Goal: Task Accomplishment & Management: Use online tool/utility

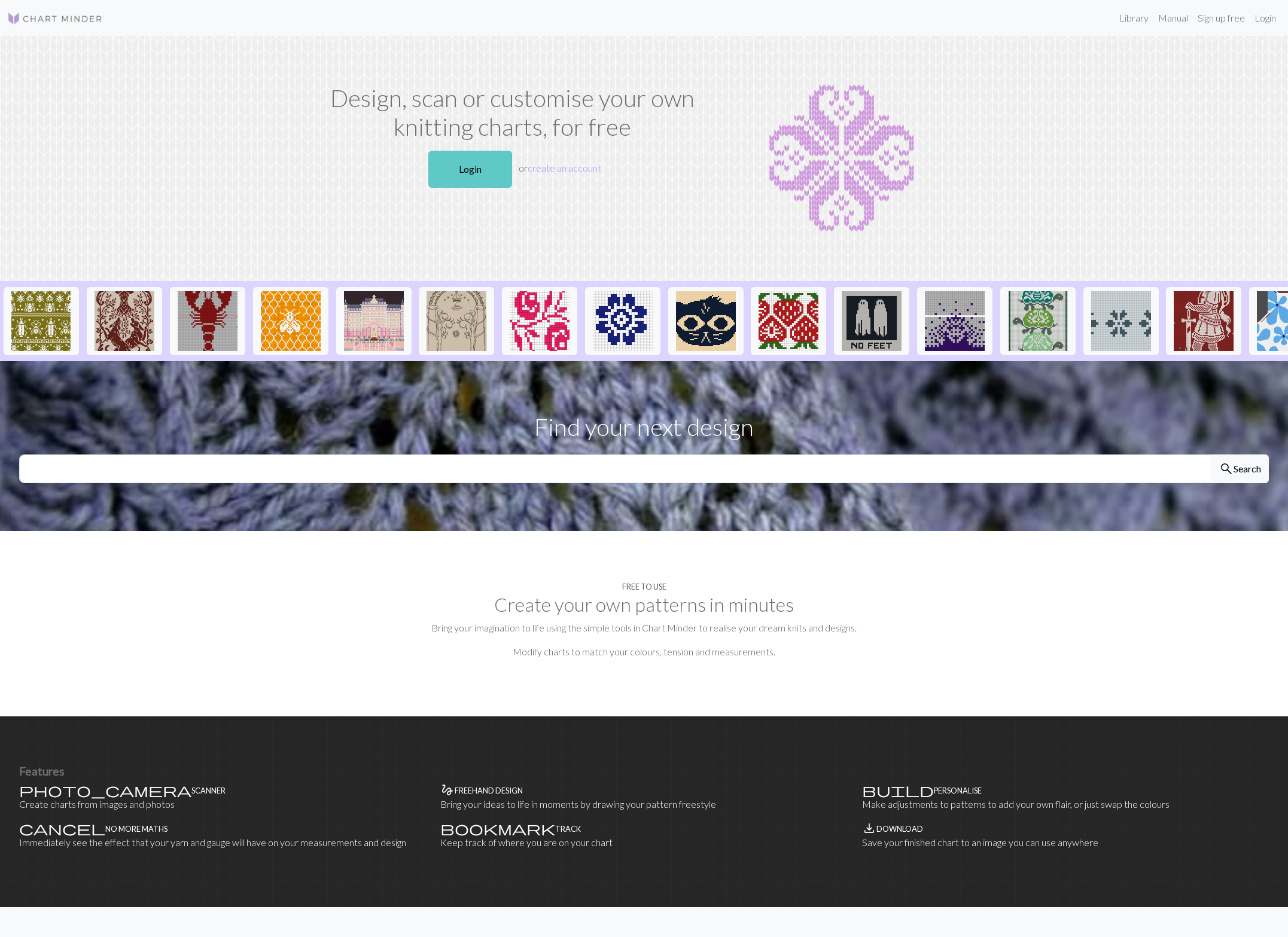
click at [499, 173] on link "Login" at bounding box center [470, 169] width 84 height 37
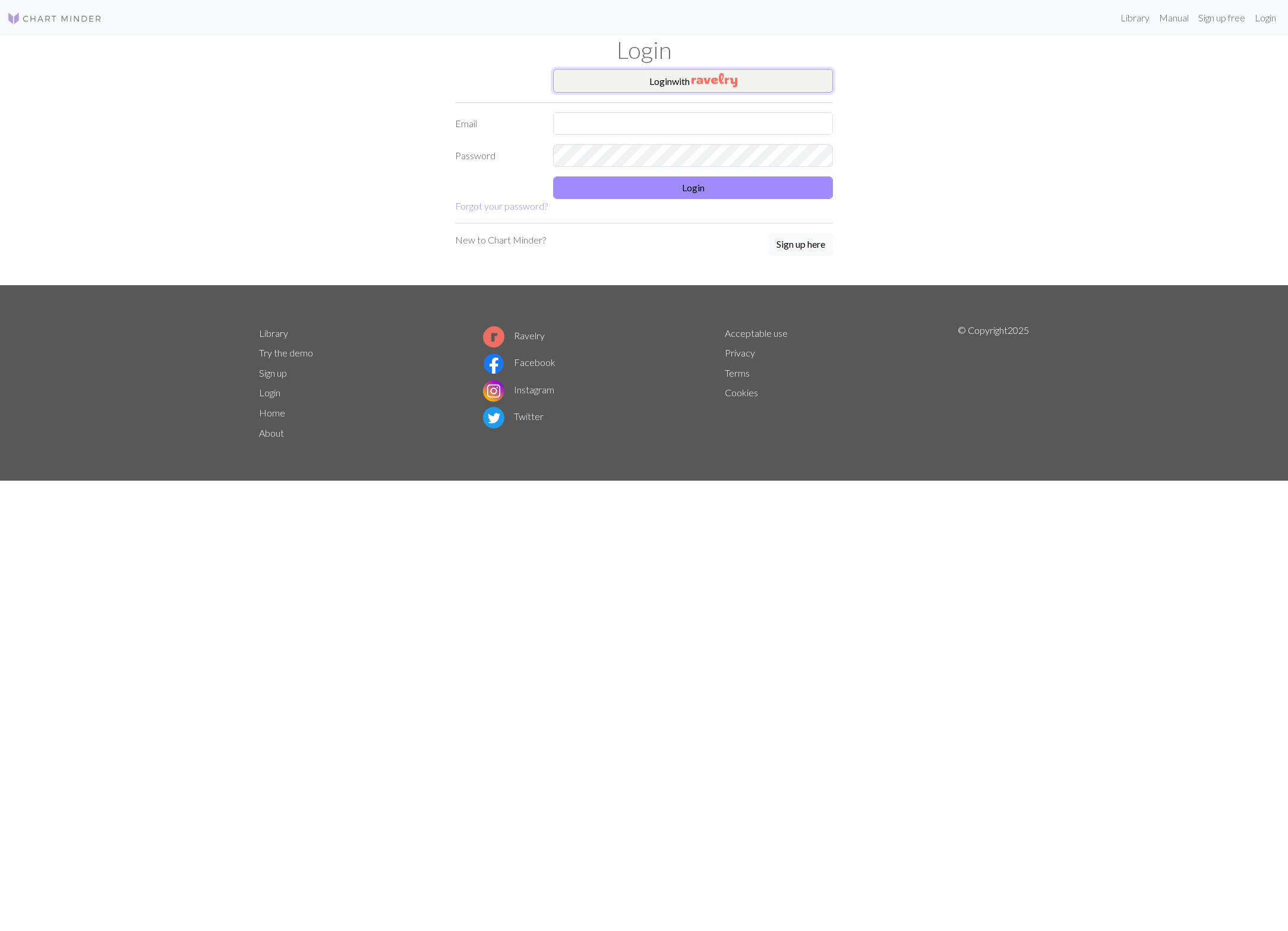
click at [728, 86] on img "button" at bounding box center [714, 80] width 46 height 14
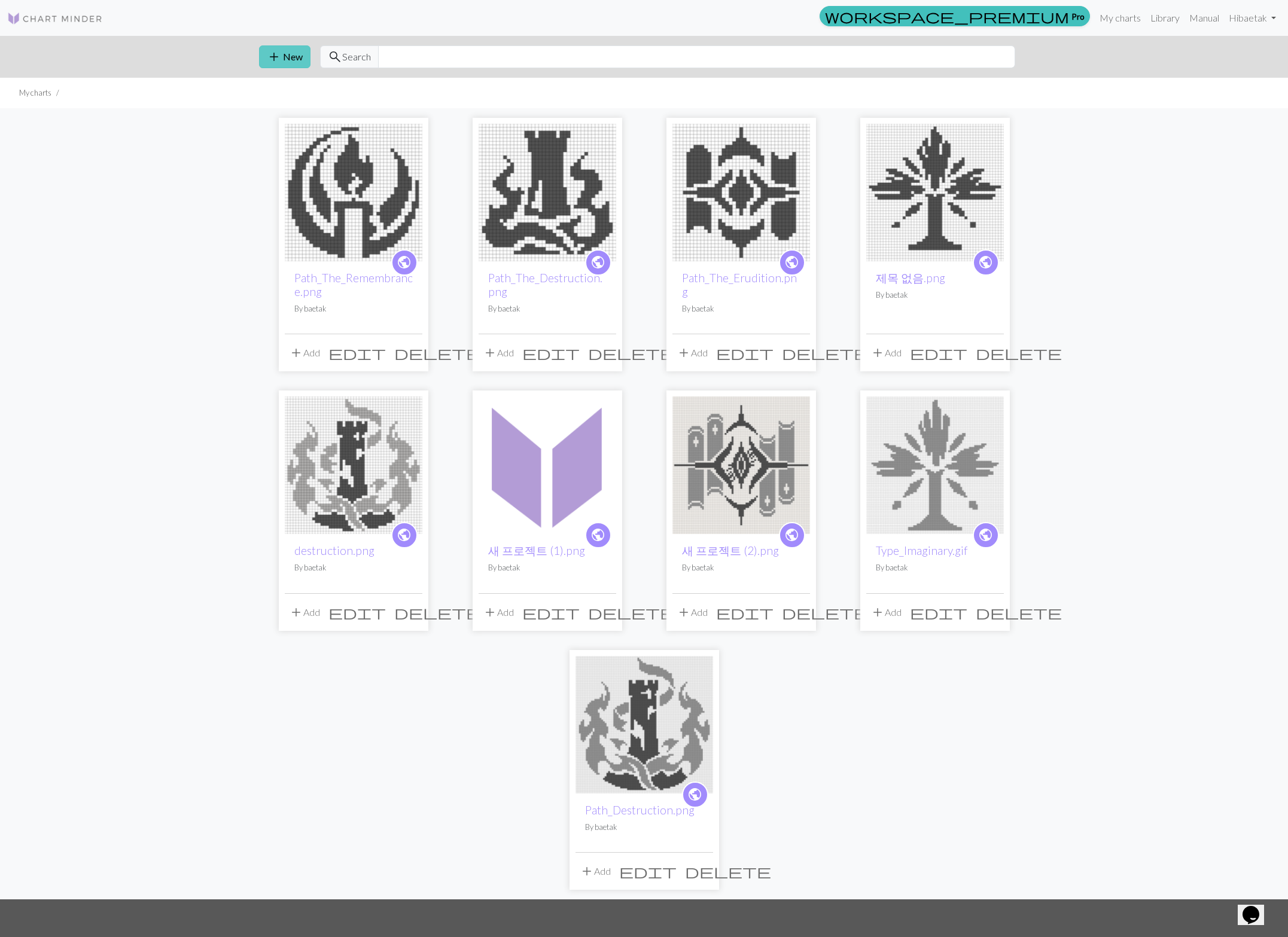
click at [298, 56] on button "add New" at bounding box center [285, 56] width 51 height 22
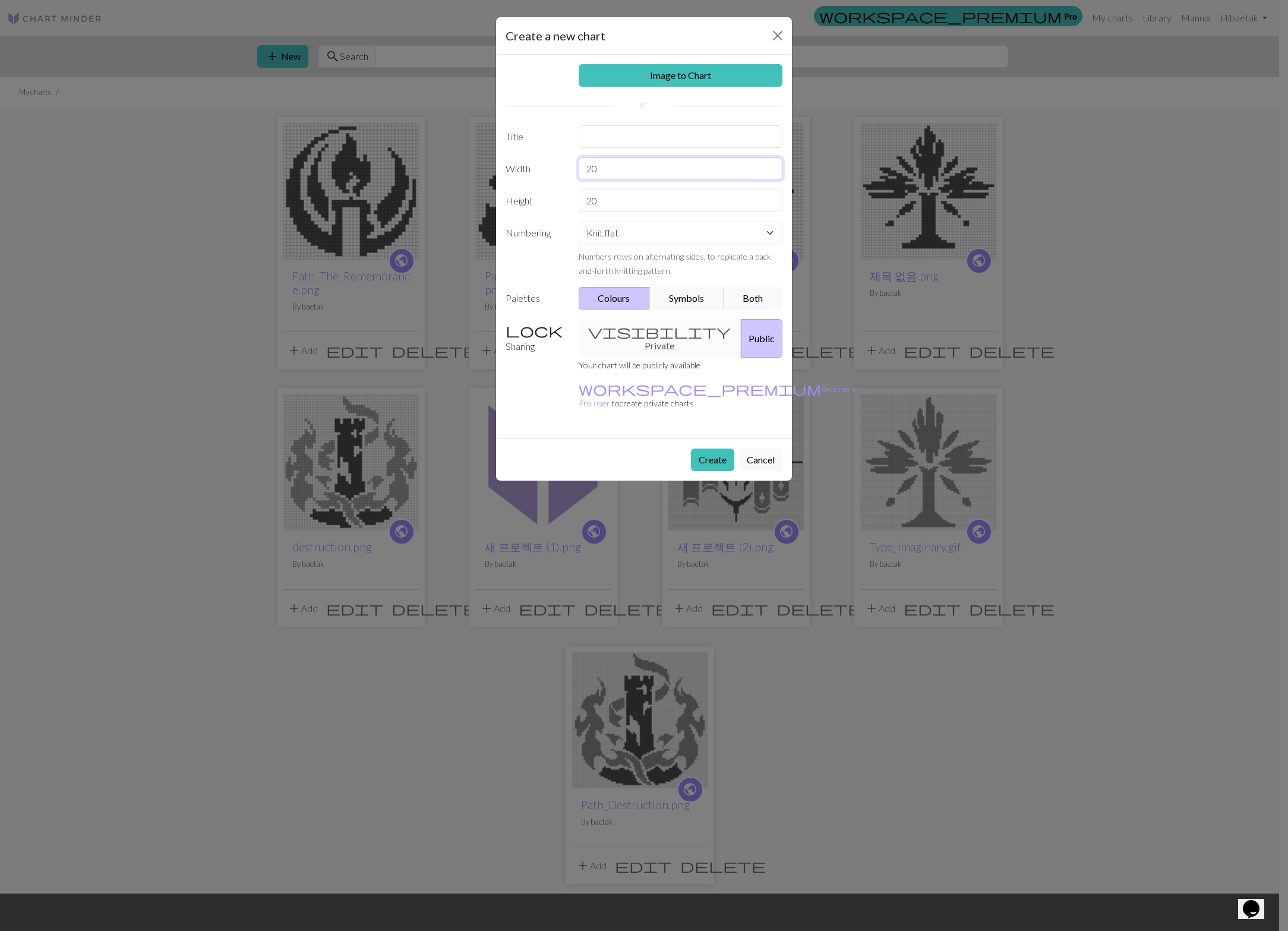
drag, startPoint x: 636, startPoint y: 167, endPoint x: 476, endPoint y: 156, distance: 160.4
click at [480, 156] on div "Create a new chart Image to Chart Title Width 20 Height 20 Numbering Knit flat …" at bounding box center [644, 465] width 1288 height 931
click at [632, 197] on input "20" at bounding box center [681, 200] width 204 height 22
drag, startPoint x: 623, startPoint y: 198, endPoint x: 547, endPoint y: 191, distance: 76.3
click at [548, 191] on div "Height 20" at bounding box center [644, 200] width 291 height 22
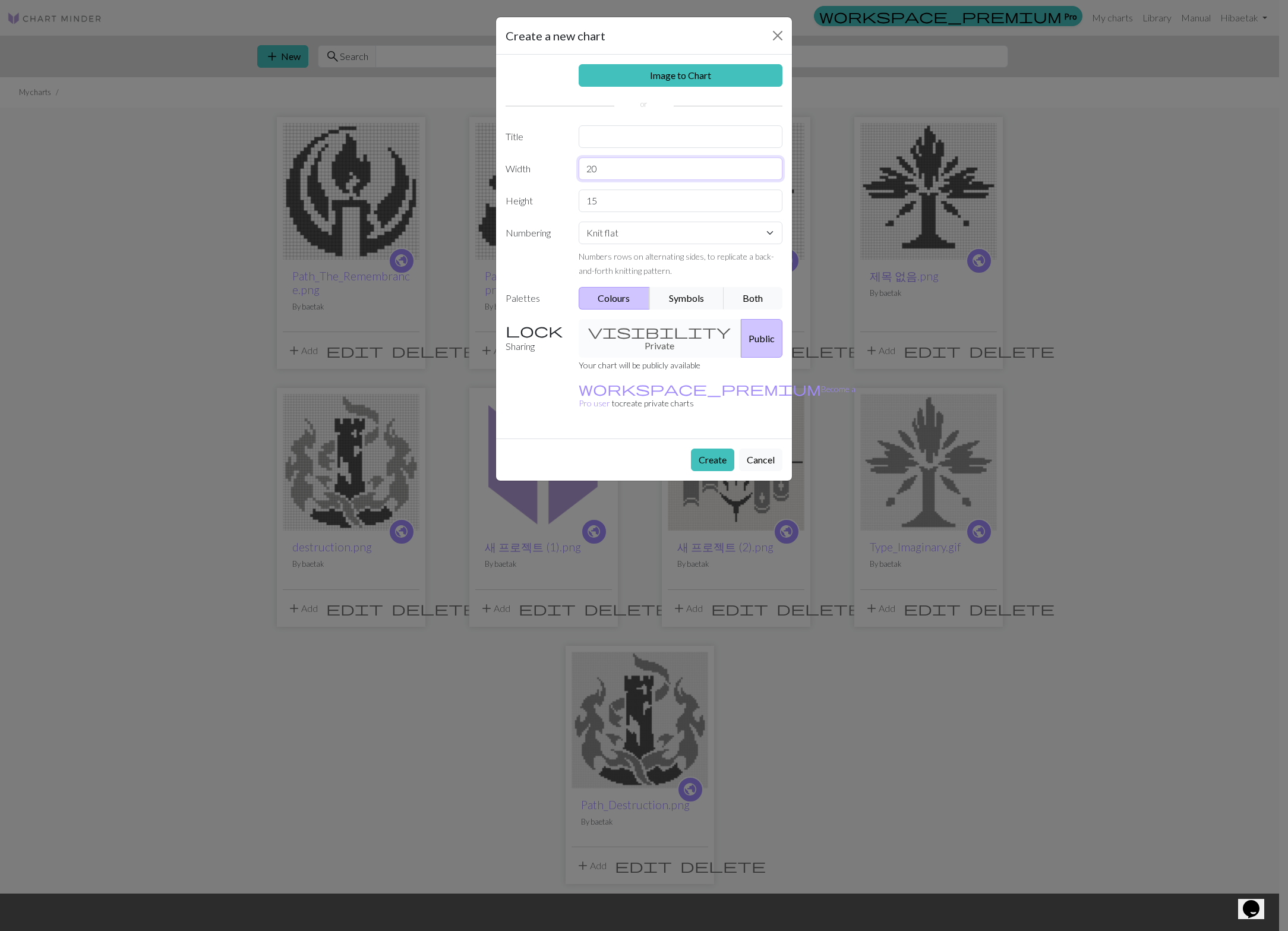
click at [616, 168] on input "20" at bounding box center [681, 168] width 204 height 22
drag, startPoint x: 610, startPoint y: 198, endPoint x: 534, endPoint y: 196, distance: 76.0
click at [536, 196] on div "Height 15" at bounding box center [644, 200] width 291 height 22
type input "20"
click at [647, 133] on input "text" at bounding box center [681, 136] width 204 height 22
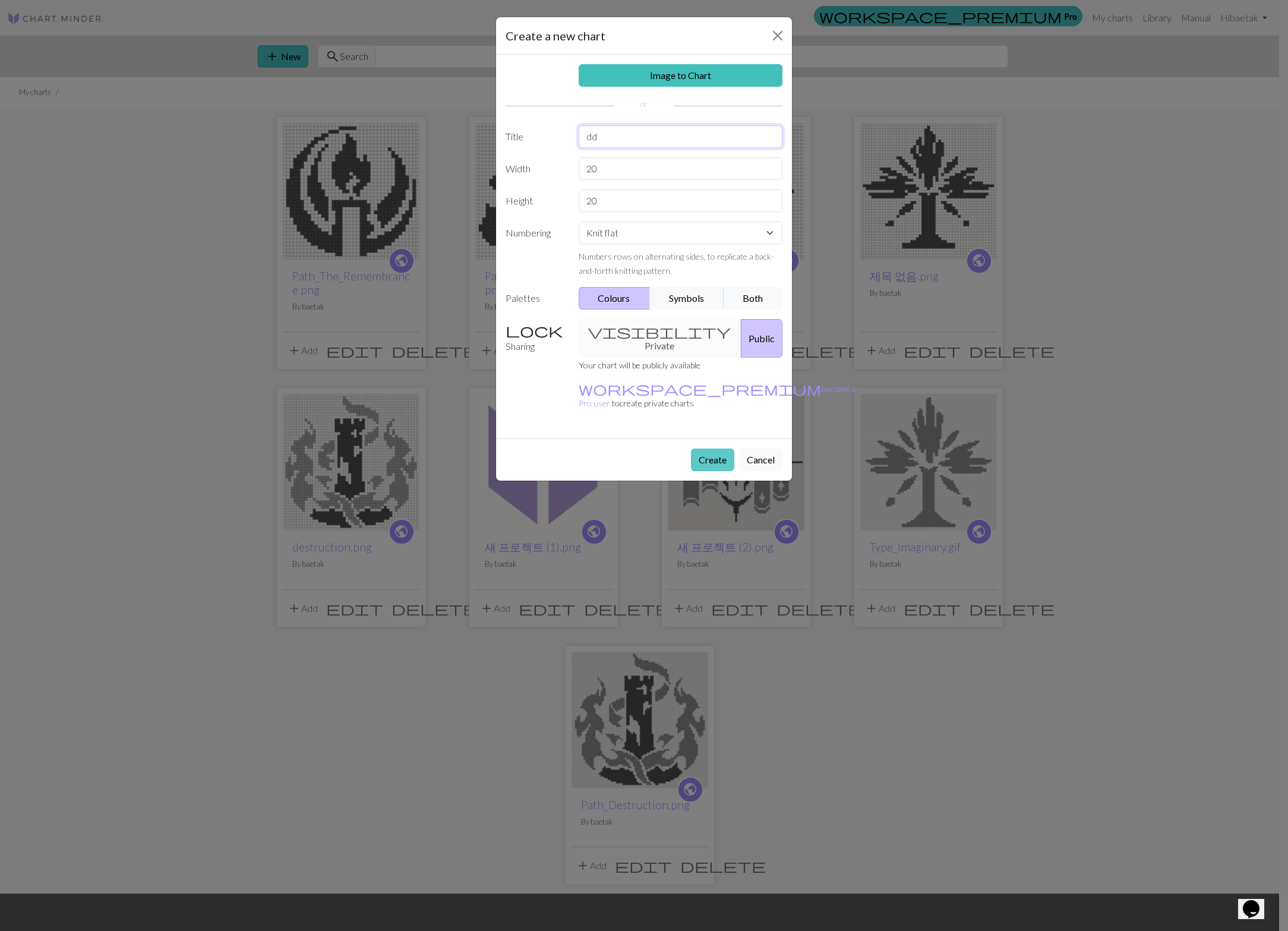
type input "dd"
click at [711, 449] on button "Create" at bounding box center [713, 459] width 44 height 22
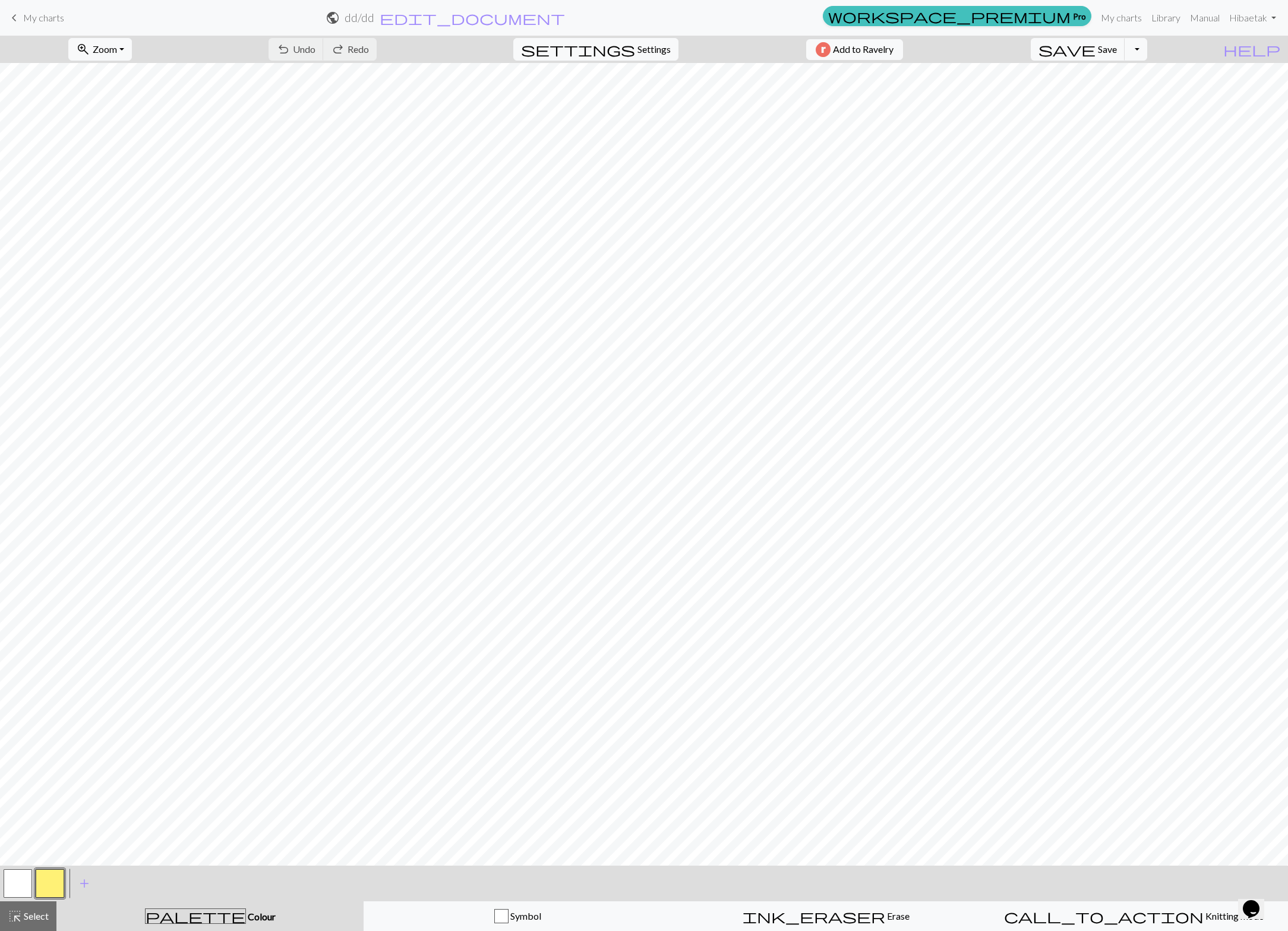
click at [45, 879] on button "button" at bounding box center [49, 883] width 29 height 29
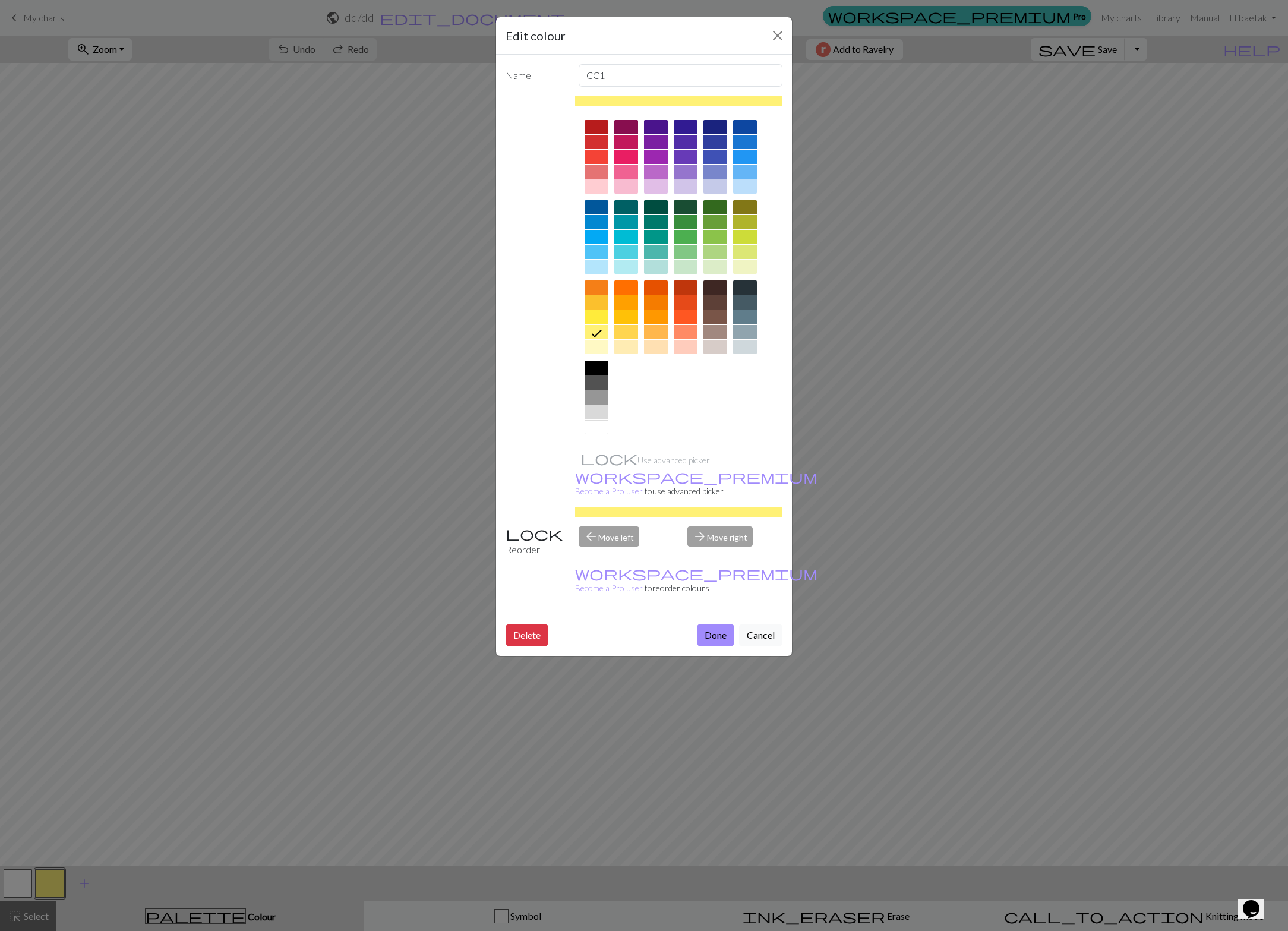
click at [742, 315] on div at bounding box center [745, 317] width 24 height 14
click at [974, 371] on div "Edit colour Name CC1 Use advanced picker workspace_premium Become a Pro user to…" at bounding box center [644, 465] width 1288 height 931
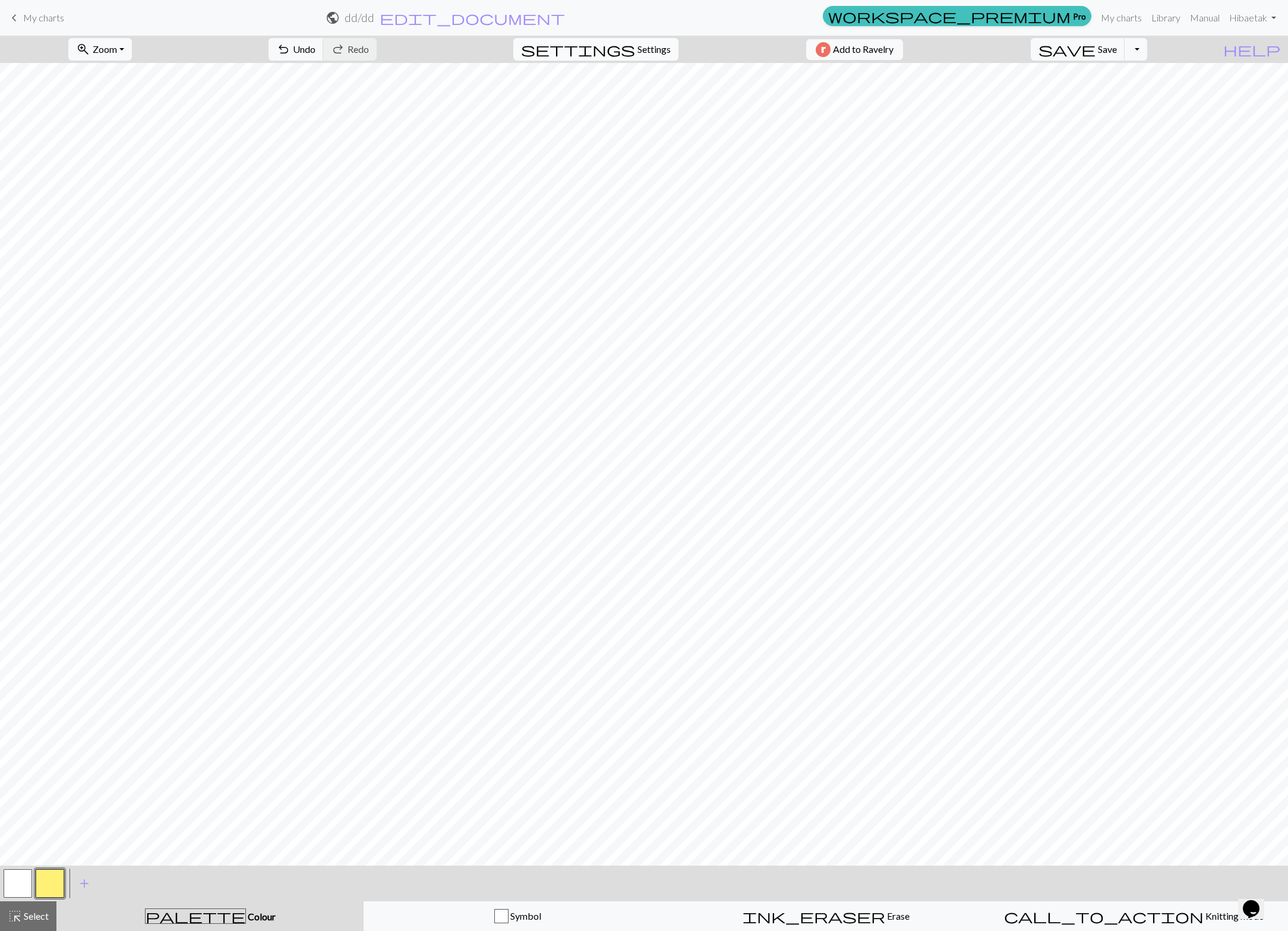
click at [670, 50] on button "settings Settings" at bounding box center [596, 49] width 165 height 22
select select "aran"
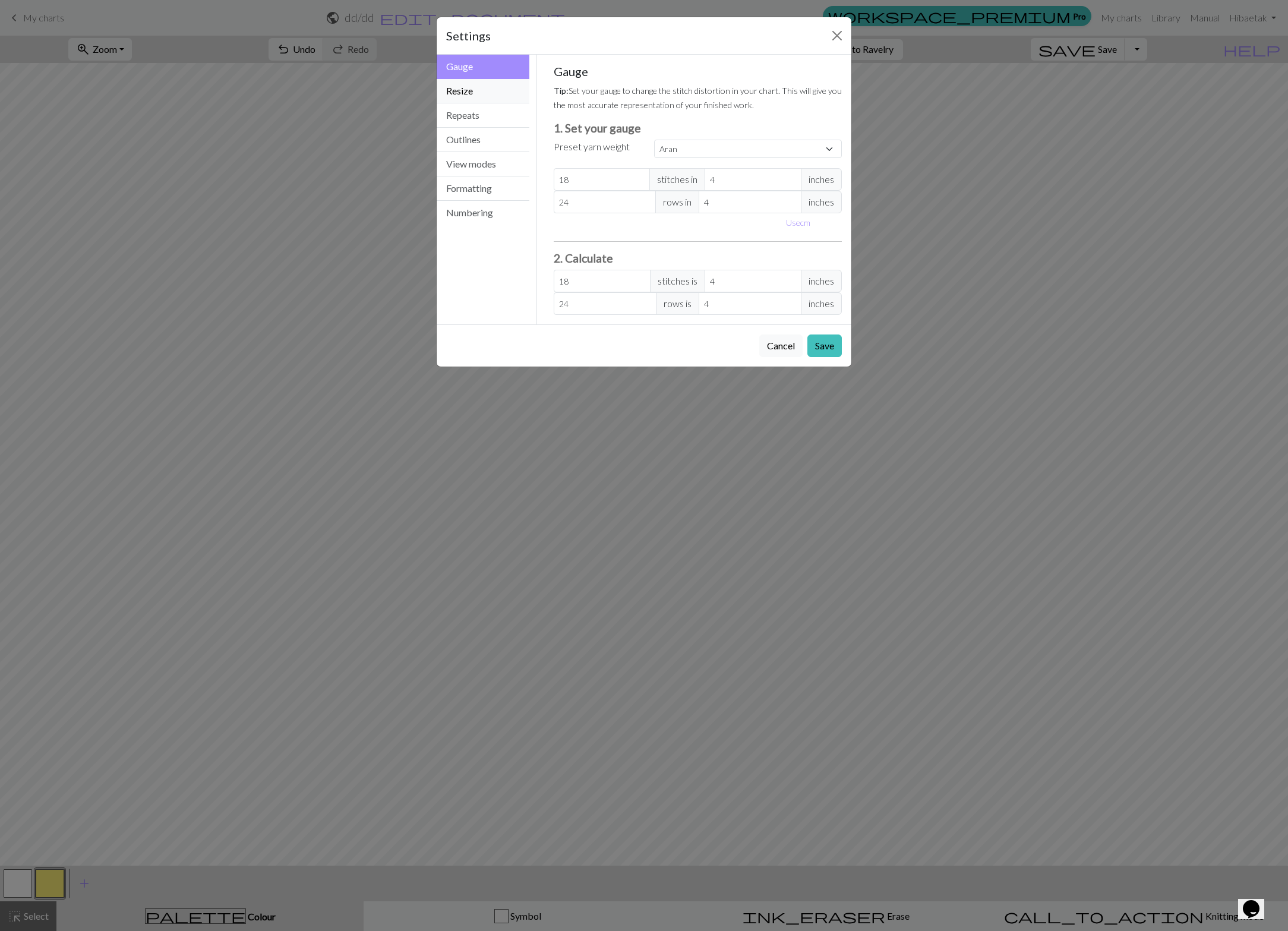
click at [456, 85] on button "Resize" at bounding box center [483, 91] width 93 height 25
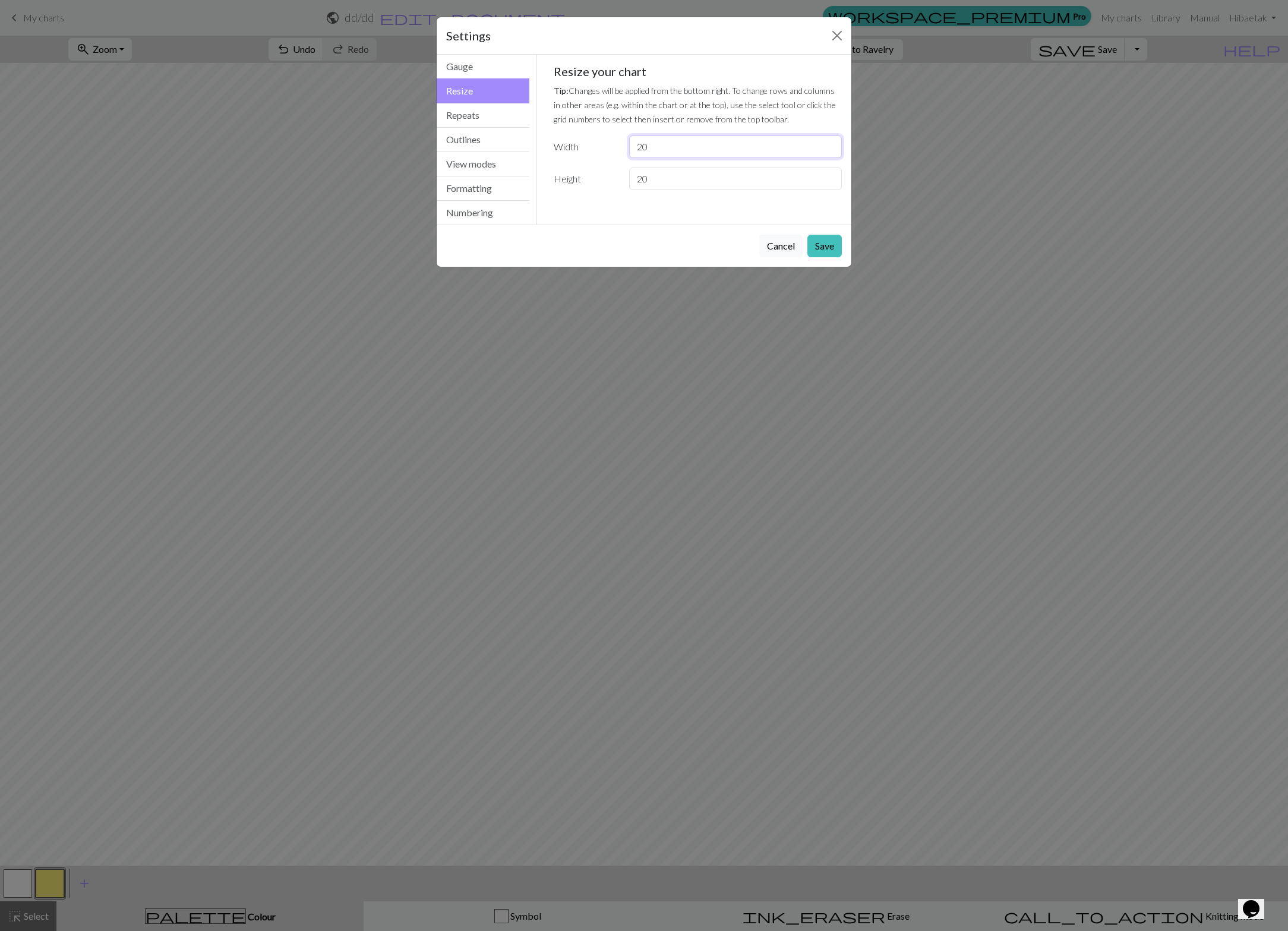
drag, startPoint x: 706, startPoint y: 140, endPoint x: 628, endPoint y: 138, distance: 78.0
click at [644, 142] on input "20" at bounding box center [736, 147] width 212 height 22
click at [820, 149] on input "20" at bounding box center [736, 147] width 212 height 22
click at [832, 151] on input "19" at bounding box center [736, 147] width 212 height 22
click at [832, 151] on input "18" at bounding box center [736, 147] width 212 height 22
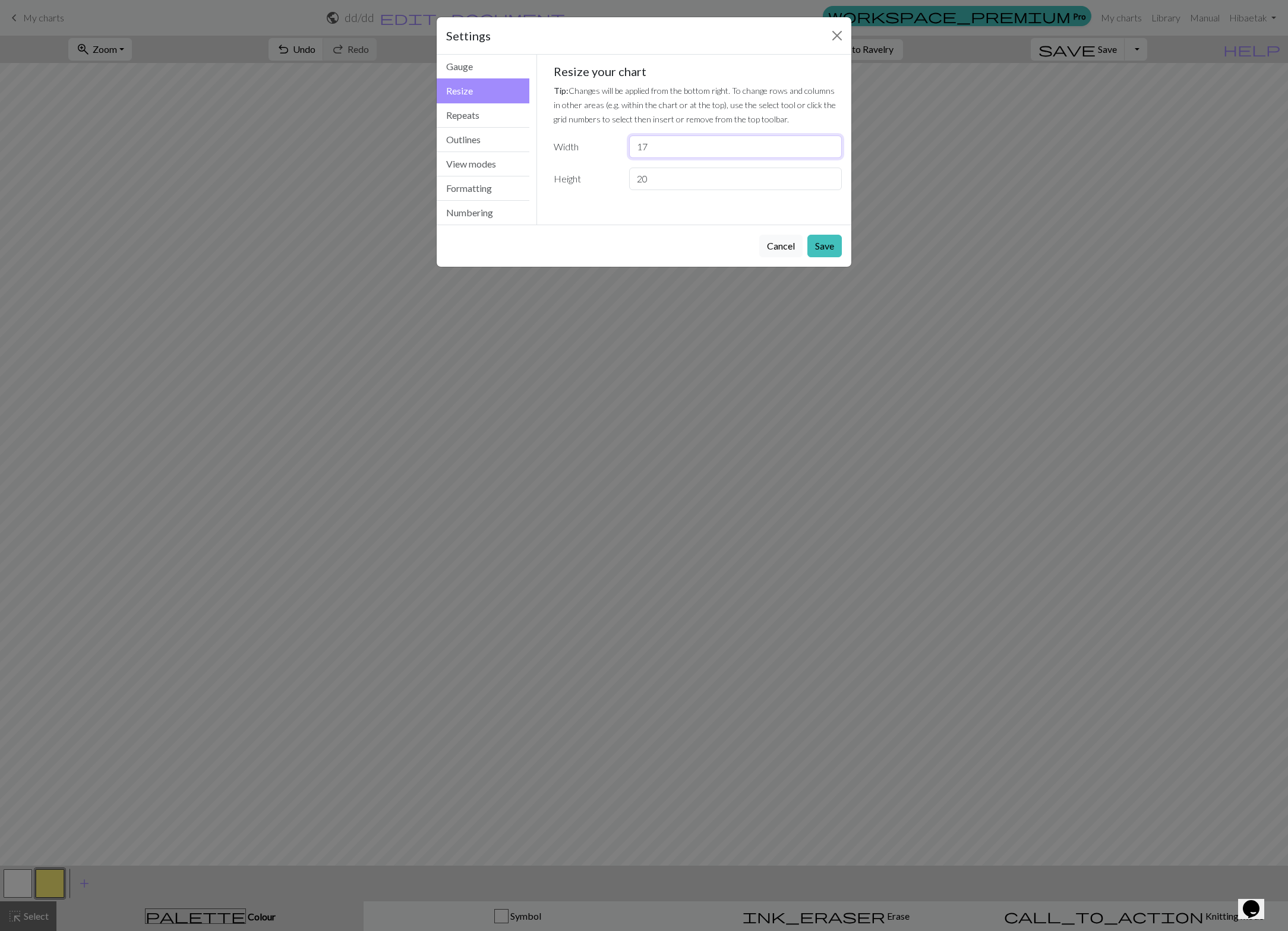
click at [832, 151] on input "17" at bounding box center [736, 147] width 212 height 22
click at [832, 151] on input "16" at bounding box center [736, 147] width 212 height 22
type input "15"
click at [832, 151] on input "15" at bounding box center [736, 147] width 212 height 22
click at [833, 183] on input "19" at bounding box center [736, 179] width 212 height 22
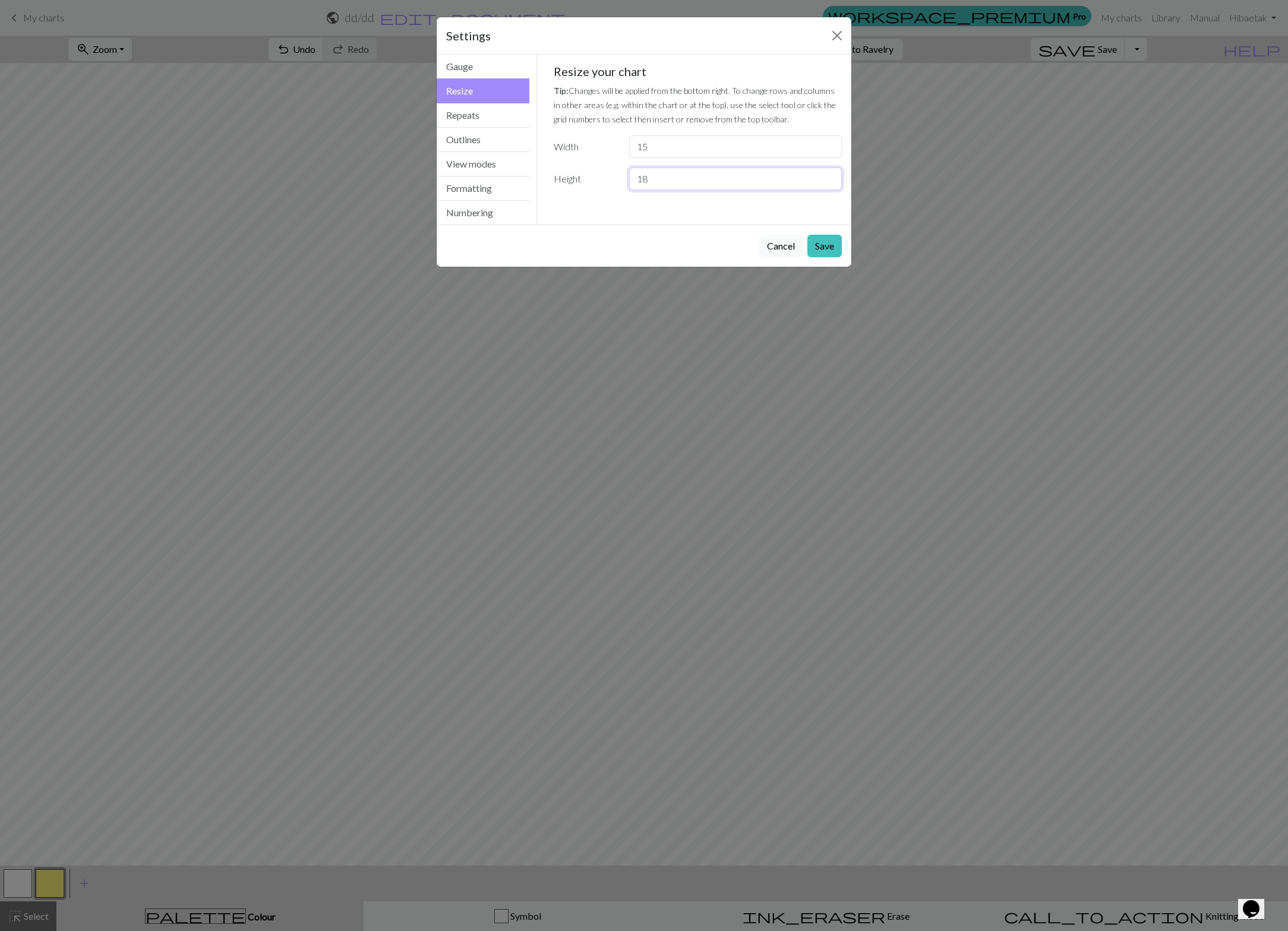
click at [833, 183] on input "18" at bounding box center [736, 179] width 212 height 22
click at [833, 183] on input "17" at bounding box center [736, 179] width 212 height 22
click at [833, 183] on input "16" at bounding box center [736, 179] width 212 height 22
type input "15"
click at [833, 183] on input "15" at bounding box center [736, 179] width 212 height 22
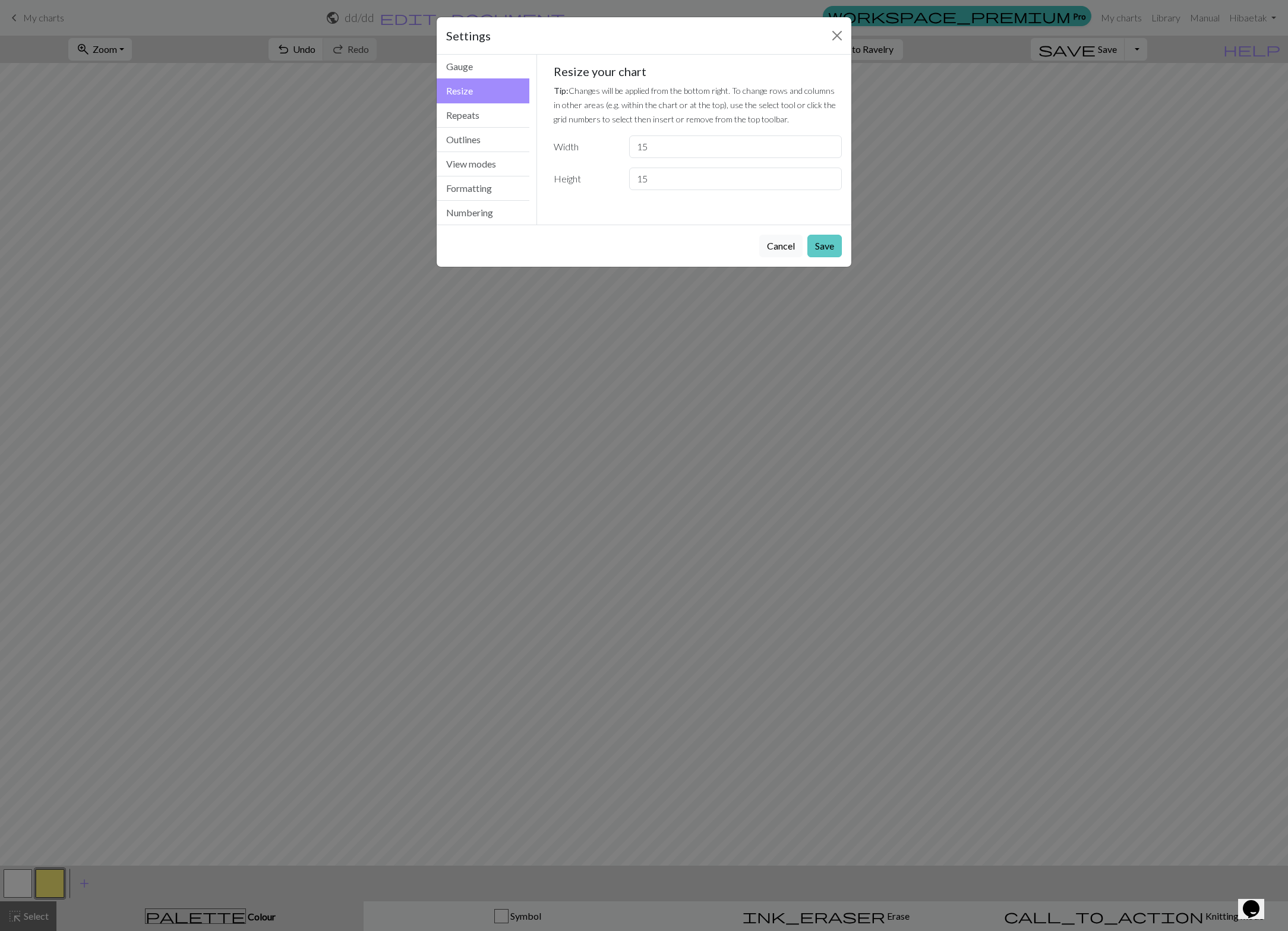
click at [822, 245] on button "Save" at bounding box center [825, 245] width 35 height 22
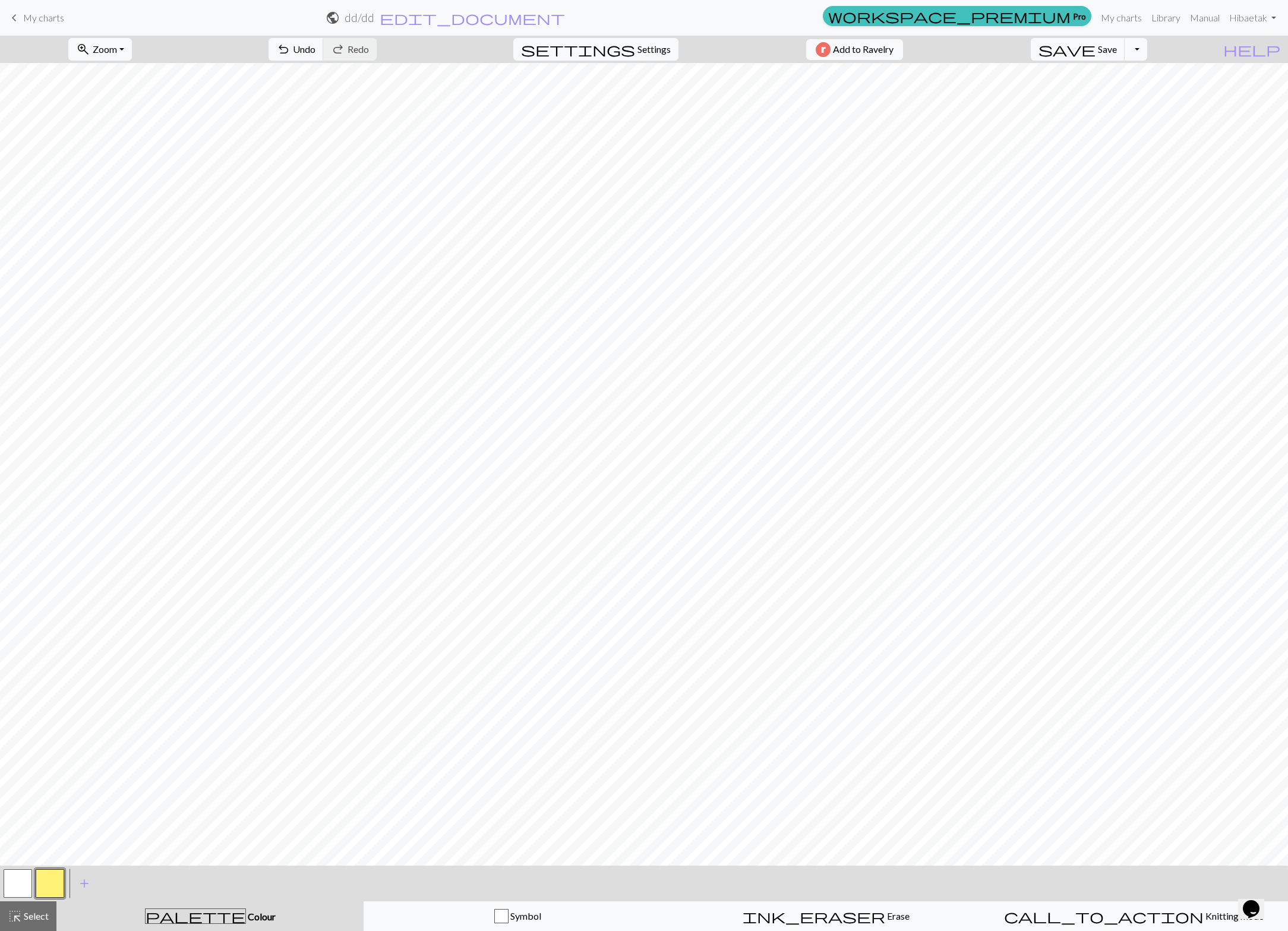
click at [13, 880] on button "button" at bounding box center [17, 883] width 29 height 29
click at [31, 892] on button "button" at bounding box center [17, 883] width 29 height 29
click at [49, 887] on div "Edit colour Name MC Use advanced picker workspace_premium Become a Pro user to …" at bounding box center [644, 465] width 1288 height 931
click at [49, 887] on button "button" at bounding box center [49, 883] width 29 height 29
click at [50, 888] on button "button" at bounding box center [49, 883] width 29 height 29
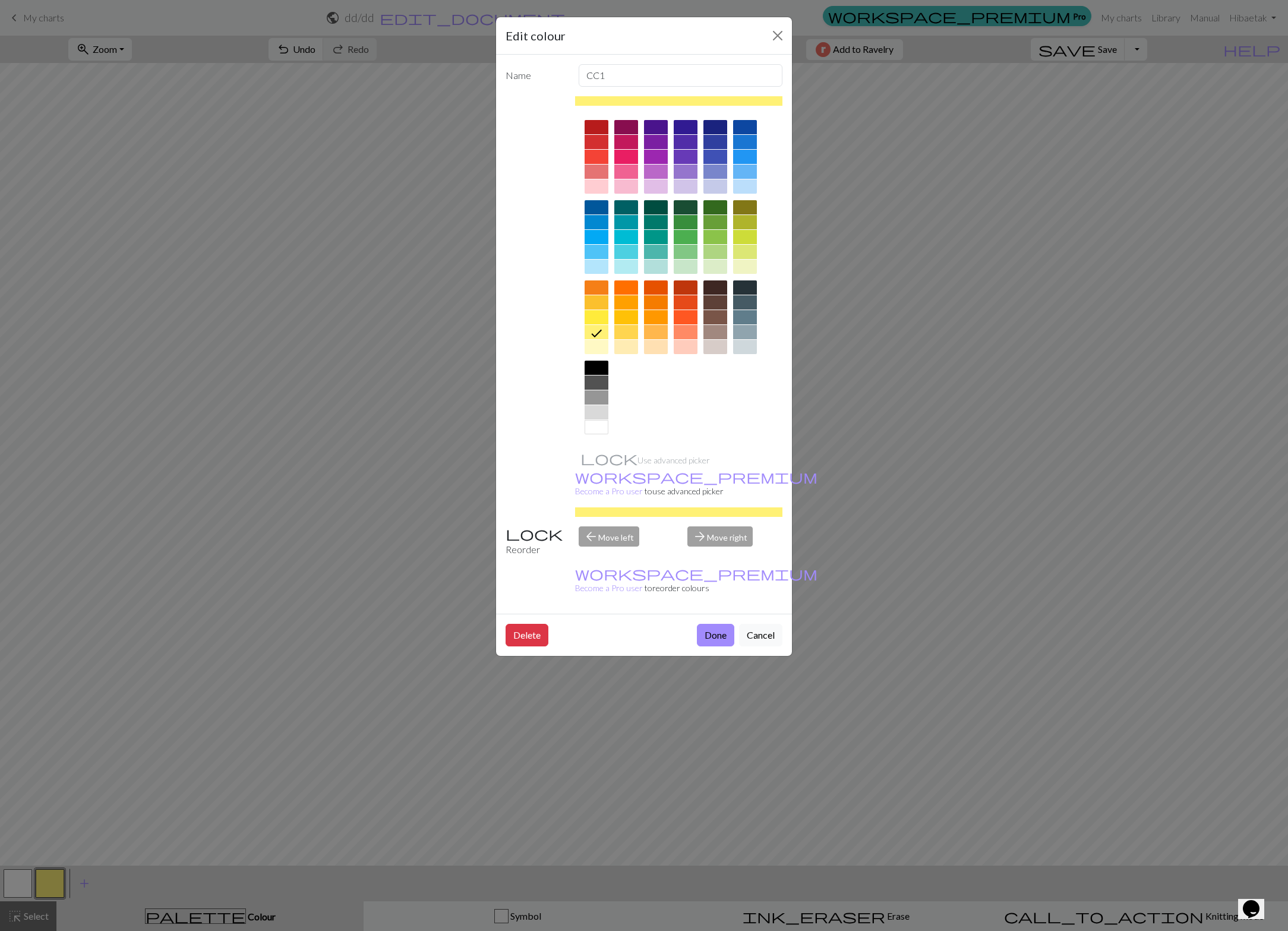
click at [750, 307] on div at bounding box center [745, 302] width 24 height 14
click at [706, 624] on button "Done" at bounding box center [715, 635] width 37 height 22
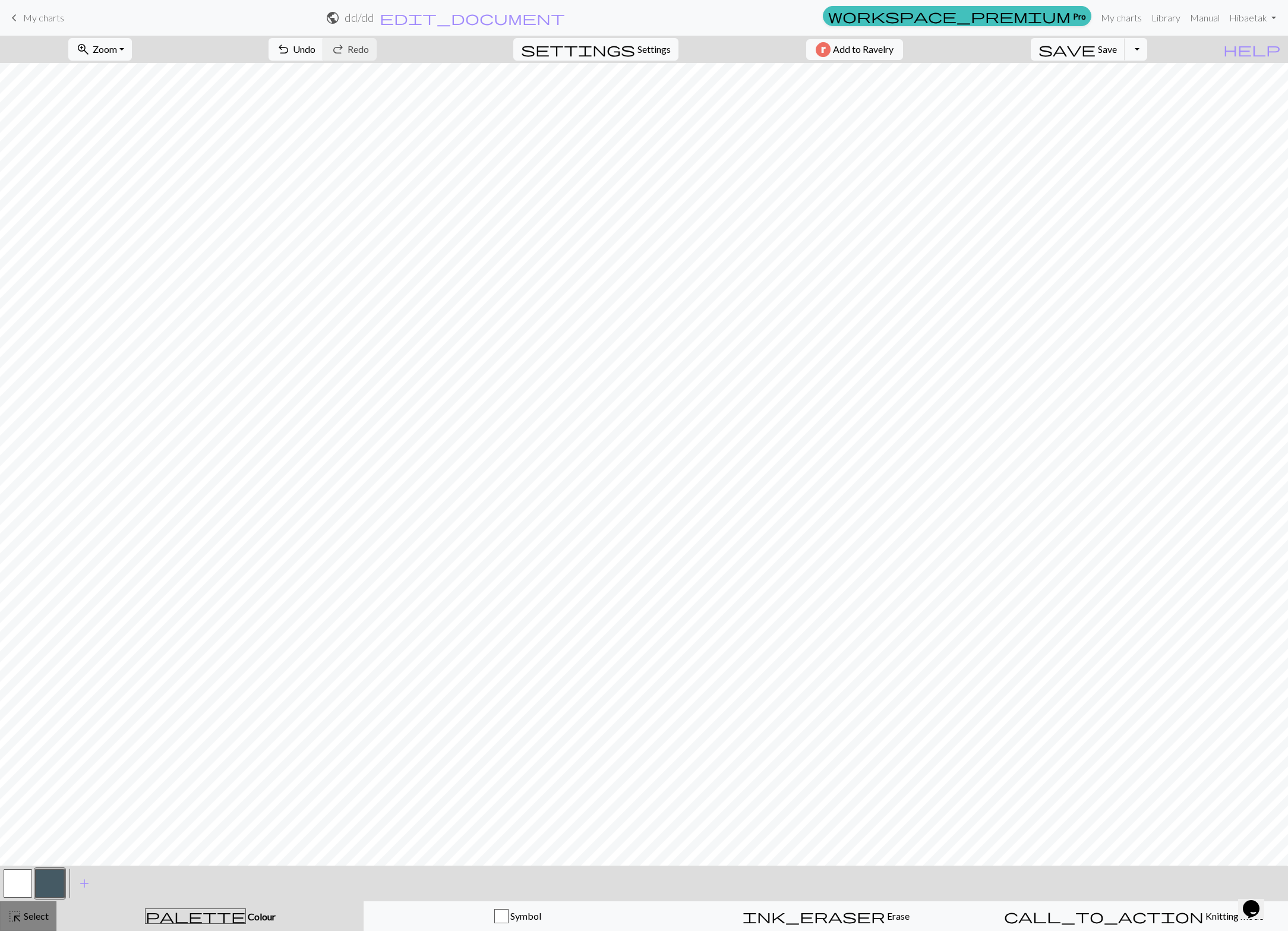
click at [23, 915] on span "Select" at bounding box center [35, 916] width 26 height 12
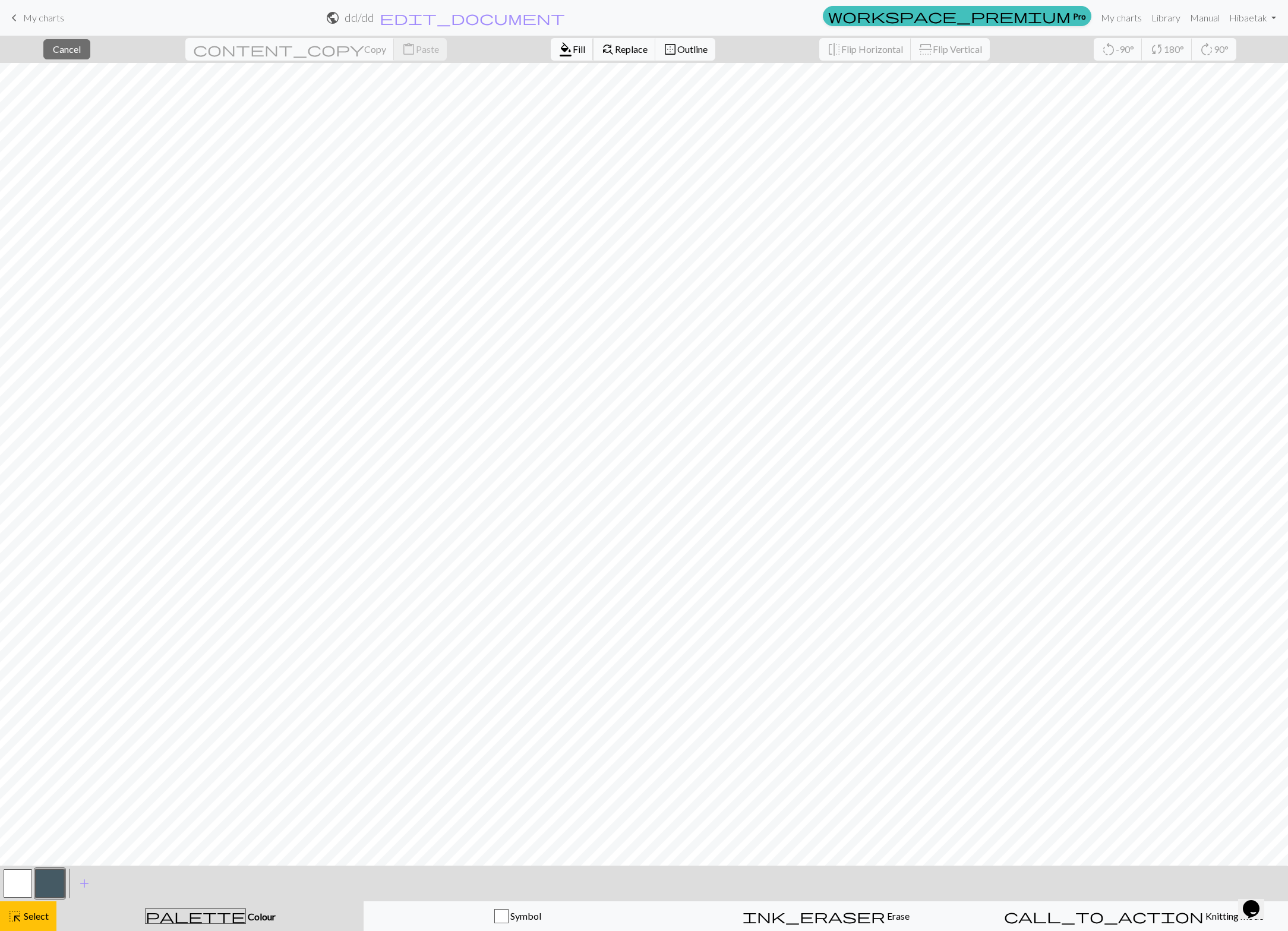
click at [559, 46] on span "format_color_fill" at bounding box center [565, 49] width 14 height 16
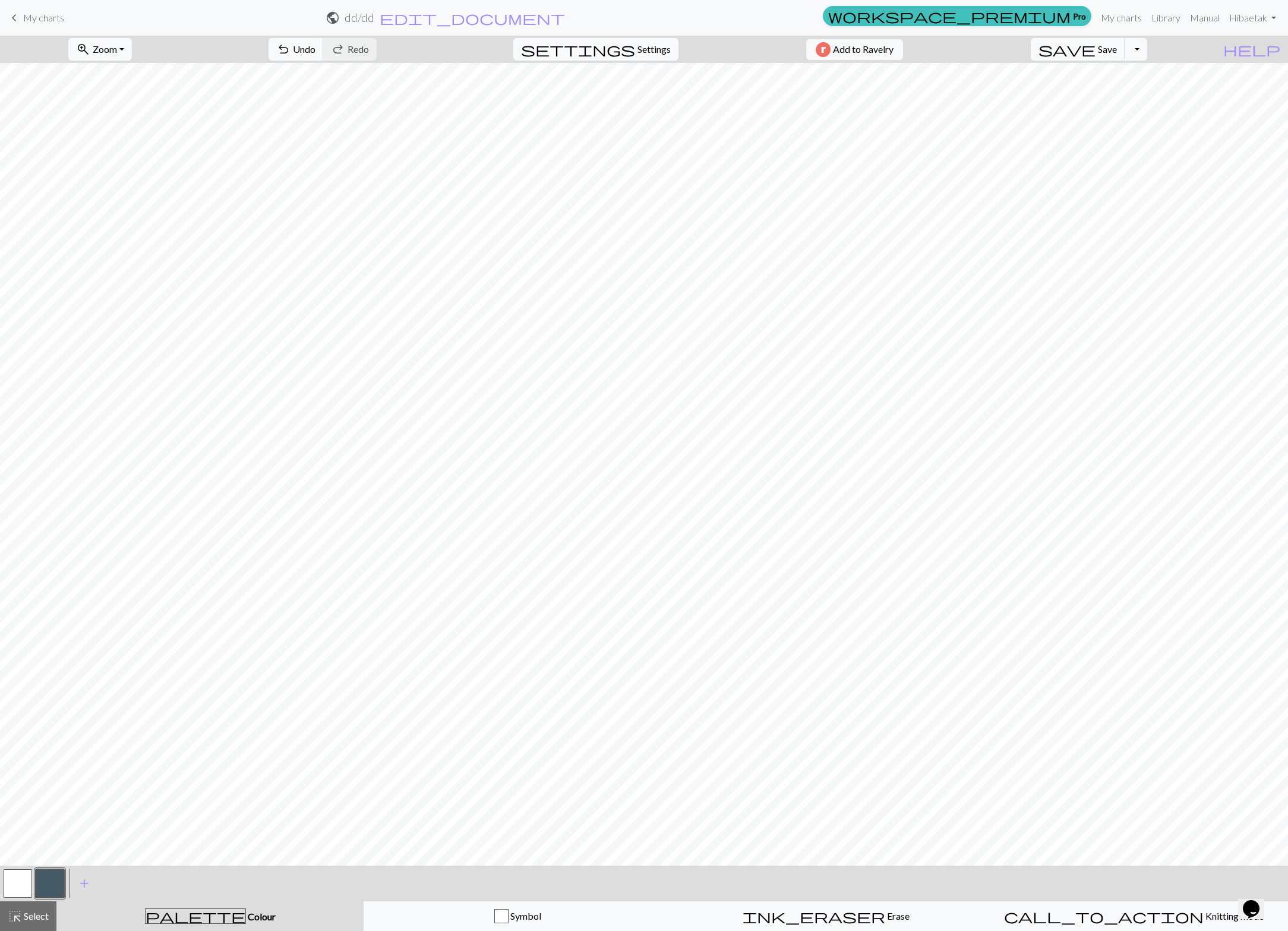
click at [647, 48] on span "Settings" at bounding box center [654, 49] width 33 height 14
select select "aran"
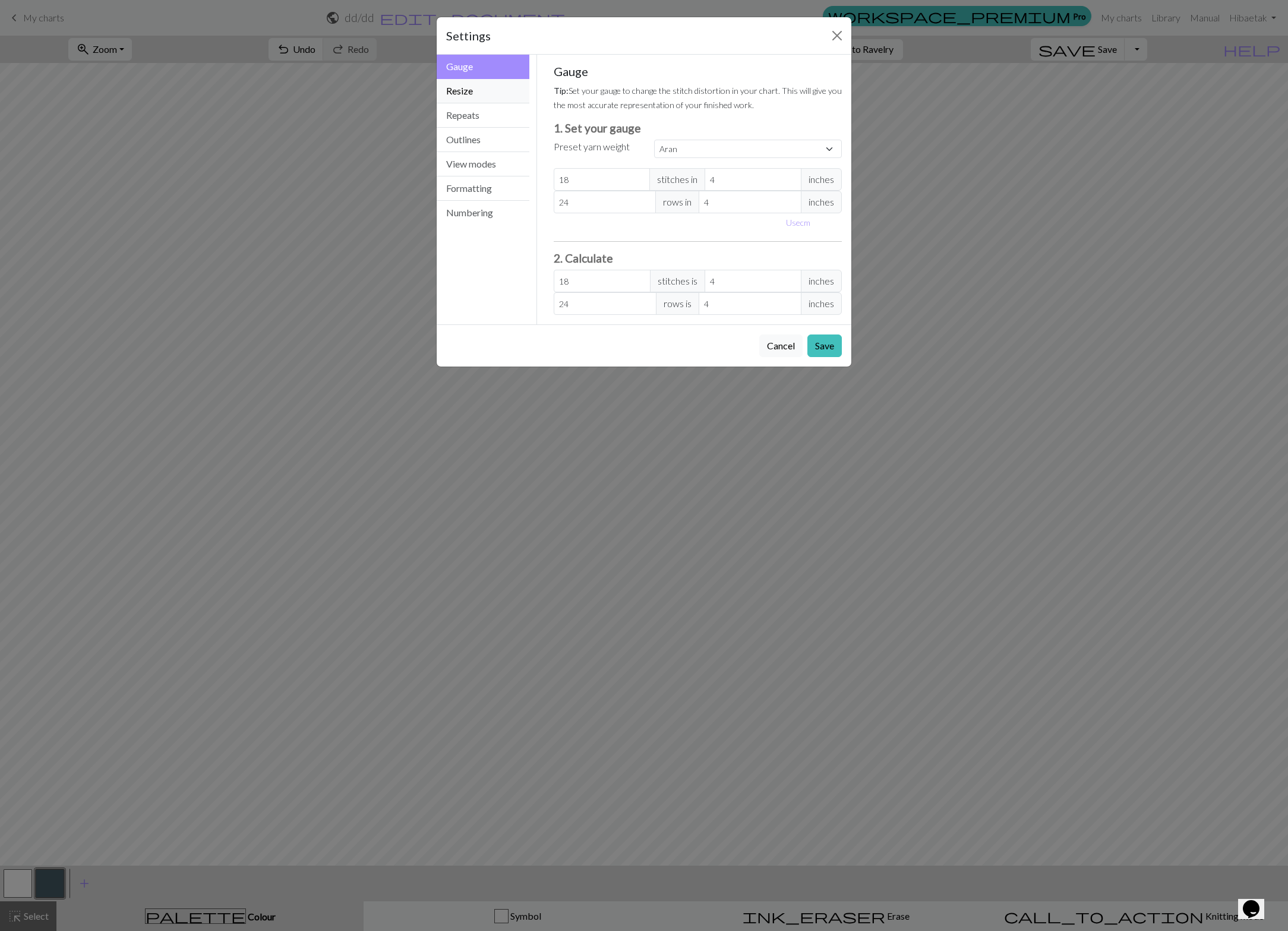
click at [476, 82] on button "Resize" at bounding box center [483, 91] width 93 height 25
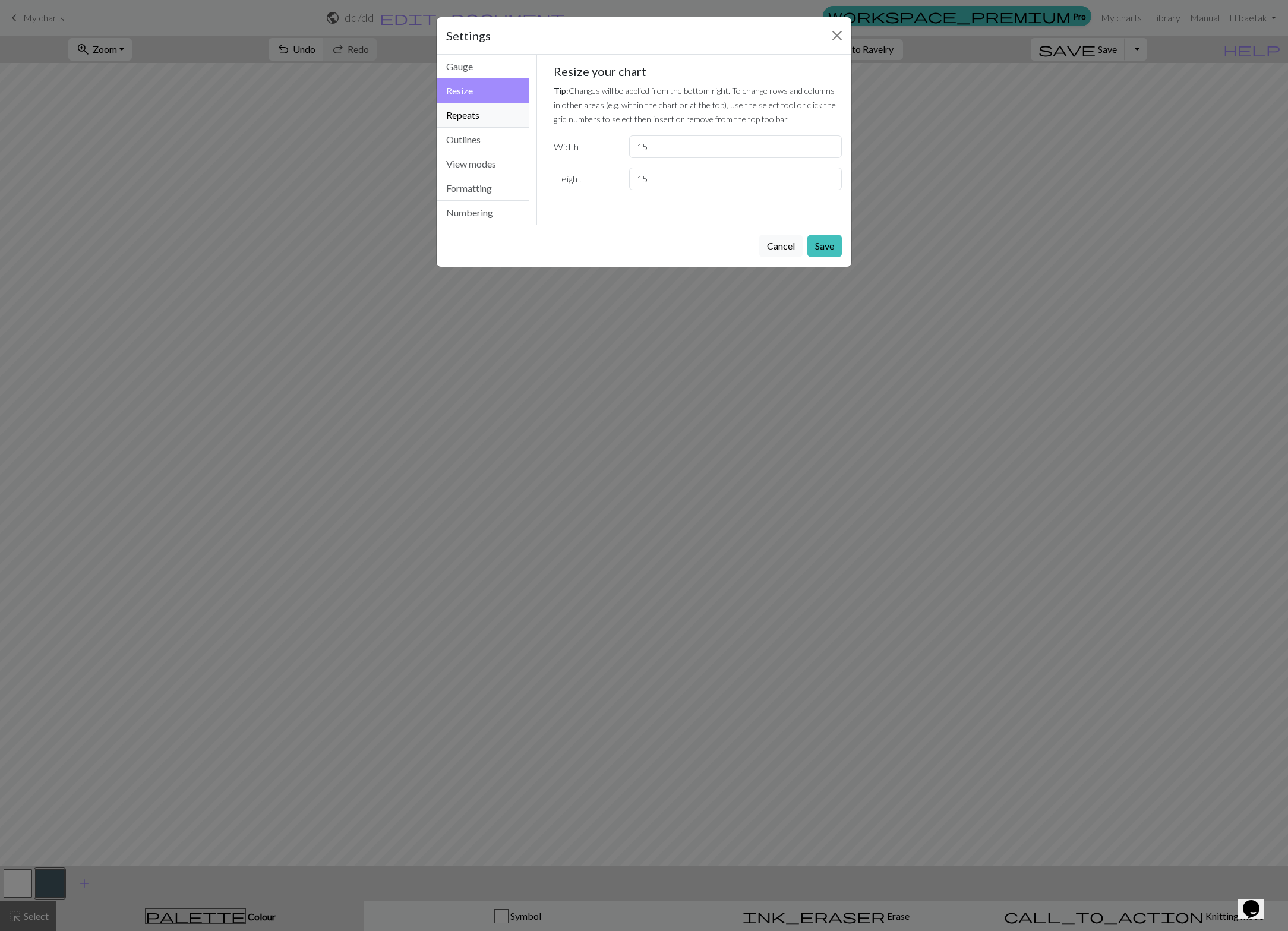
click at [485, 105] on button "Repeats" at bounding box center [483, 116] width 93 height 25
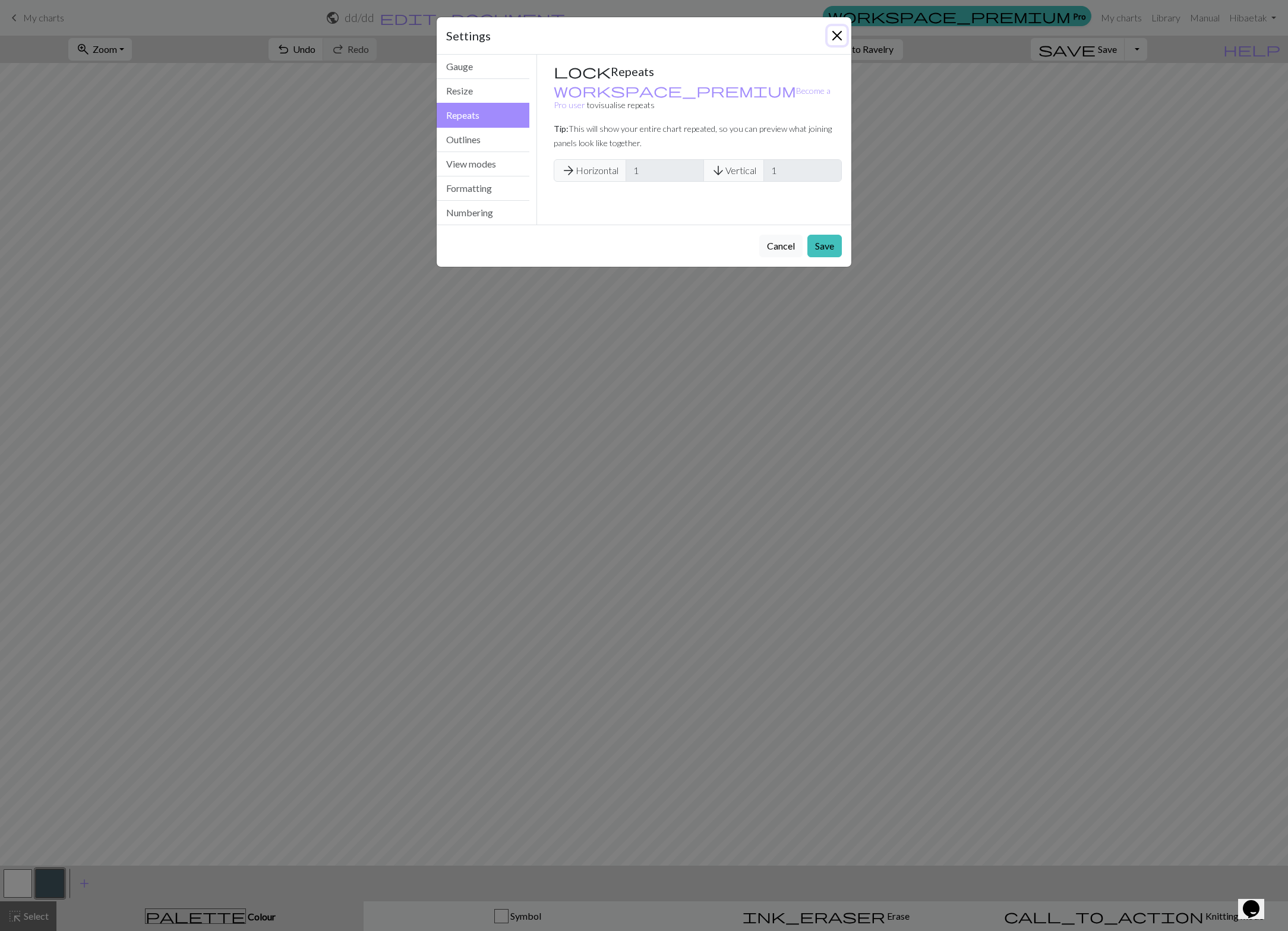
click at [841, 27] on button "Close" at bounding box center [837, 35] width 19 height 19
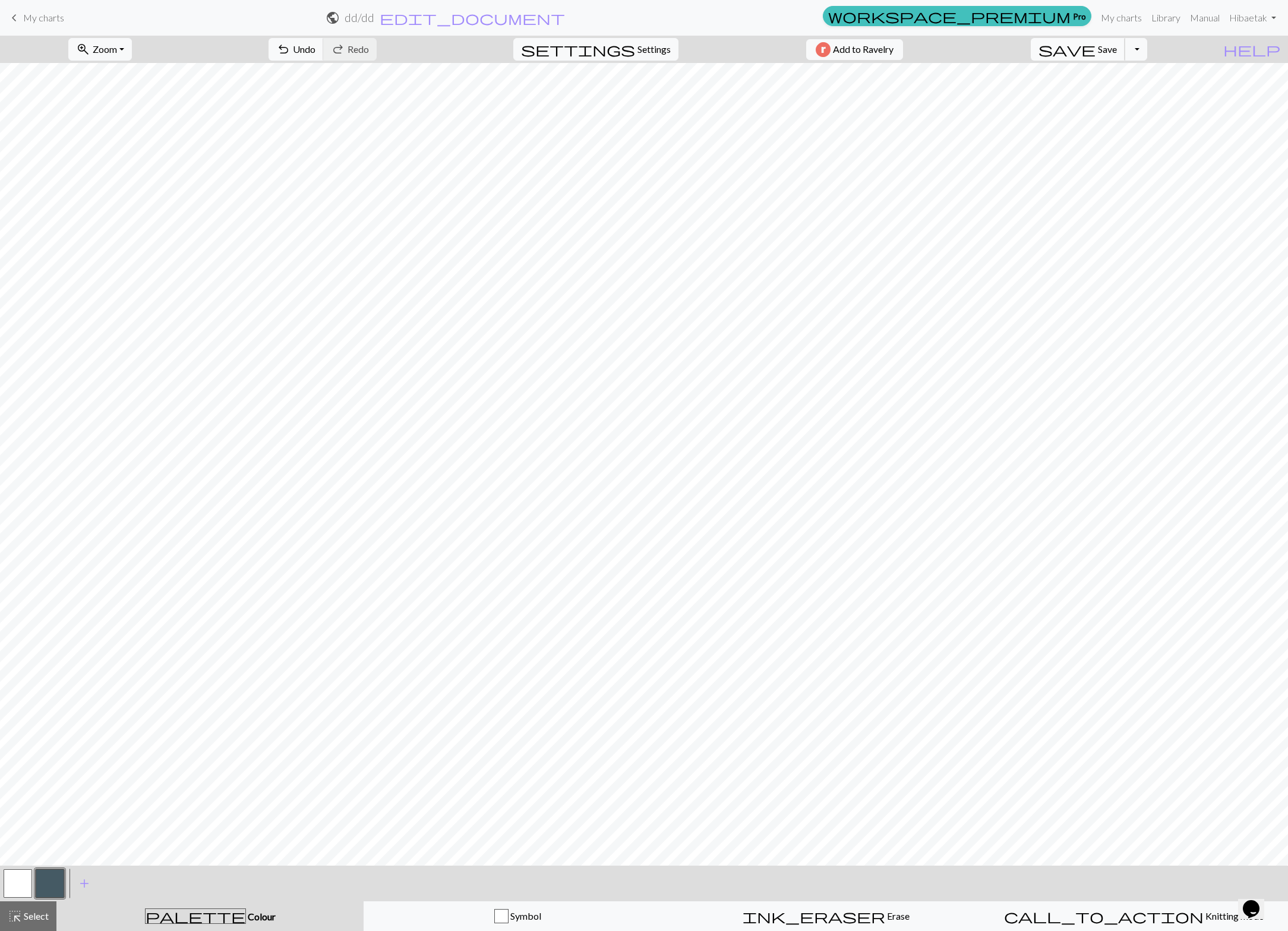
click at [1095, 54] on span "save" at bounding box center [1067, 49] width 57 height 16
click at [1147, 47] on button "Toggle Dropdown" at bounding box center [1136, 49] width 22 height 22
click at [1138, 95] on button "save_alt Download" at bounding box center [1049, 94] width 196 height 19
click at [604, 39] on button "Download" at bounding box center [616, 38] width 58 height 22
